Goal: Navigation & Orientation: Find specific page/section

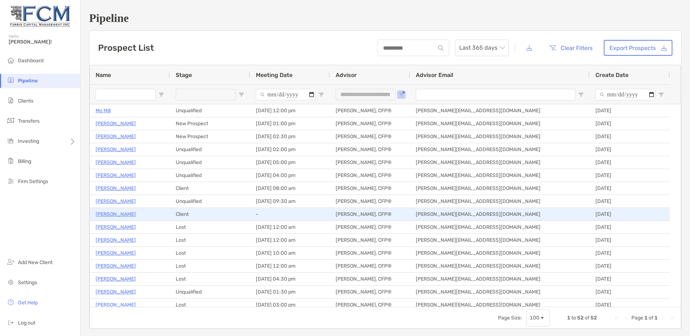
click at [106, 214] on p "[PERSON_NAME]" at bounding box center [116, 213] width 40 height 9
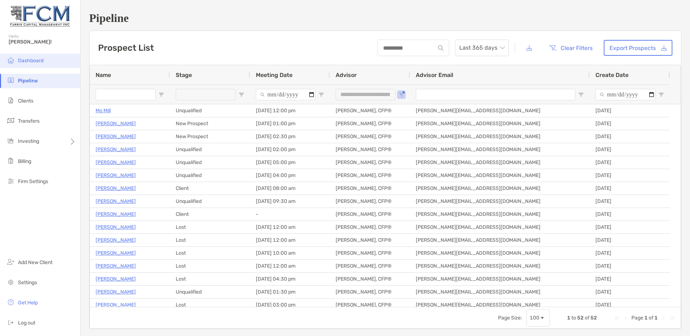
click at [31, 61] on span "Dashboard" at bounding box center [31, 60] width 26 height 6
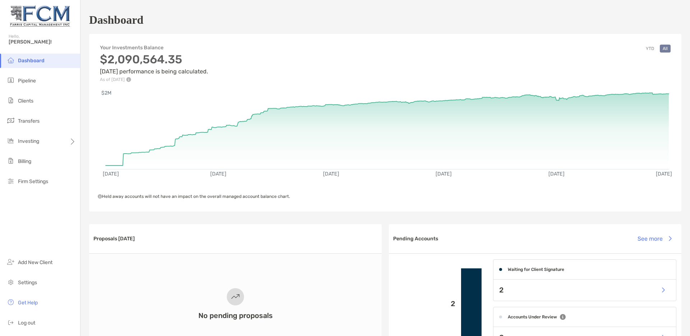
click at [643, 49] on button "YTD" at bounding box center [650, 49] width 14 height 8
